Goal: Use online tool/utility

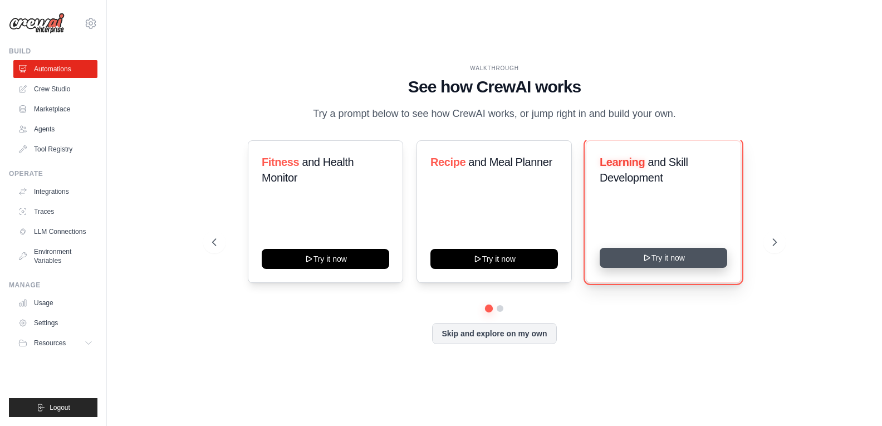
click at [600, 248] on button "Try it now" at bounding box center [663, 258] width 127 height 20
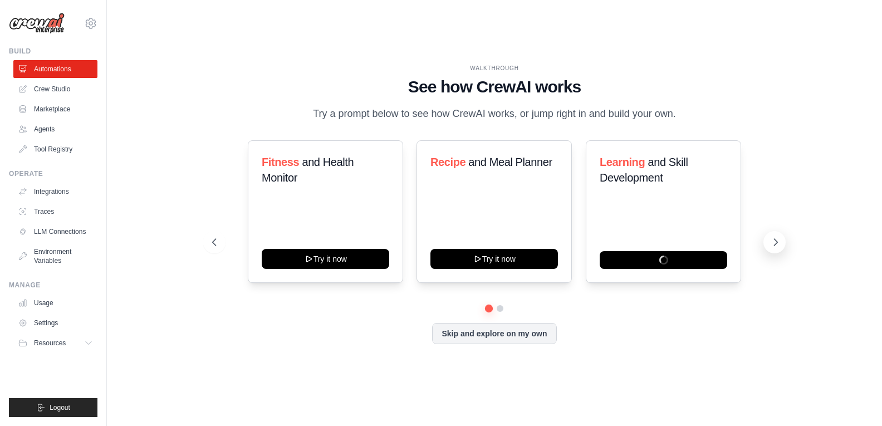
click at [781, 237] on icon at bounding box center [775, 242] width 11 height 11
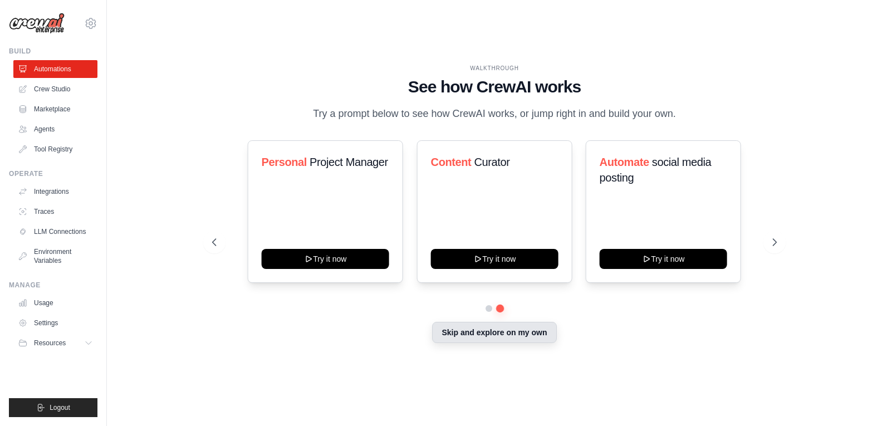
click at [435, 322] on button "Skip and explore on my own" at bounding box center [494, 332] width 124 height 21
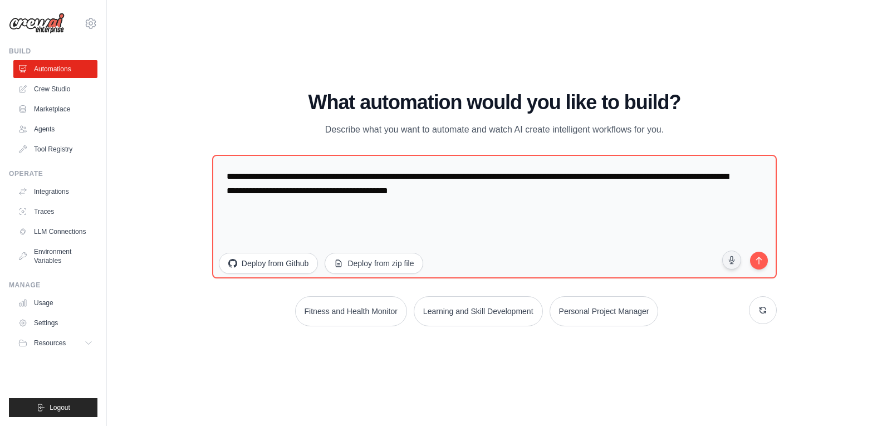
click at [293, 0] on html "[EMAIL_ADDRESS][DOMAIN_NAME] Settings Build Automations Crew Studio Resources B…" at bounding box center [441, 213] width 882 height 426
